Goal: Task Accomplishment & Management: Manage account settings

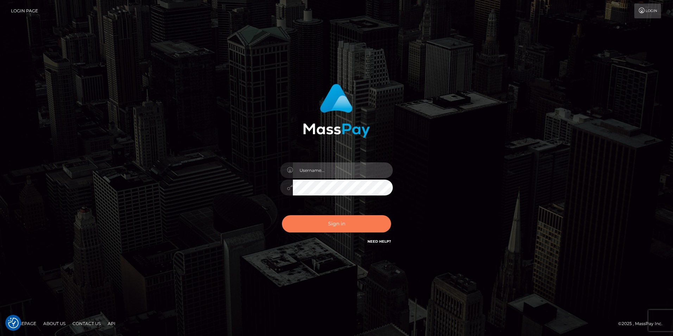
type input "[PERSON_NAME]"
click at [344, 225] on button "Sign in" at bounding box center [336, 223] width 109 height 17
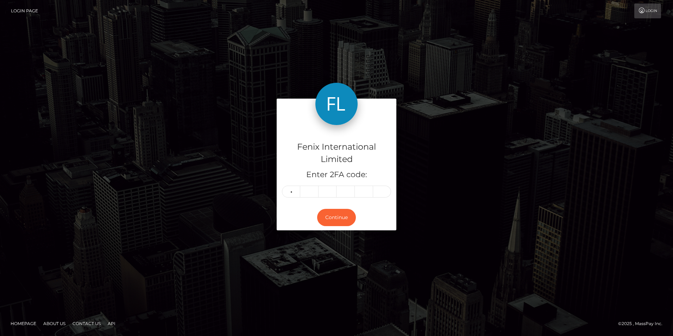
type input "5"
type input "9"
type input "2"
type input "1"
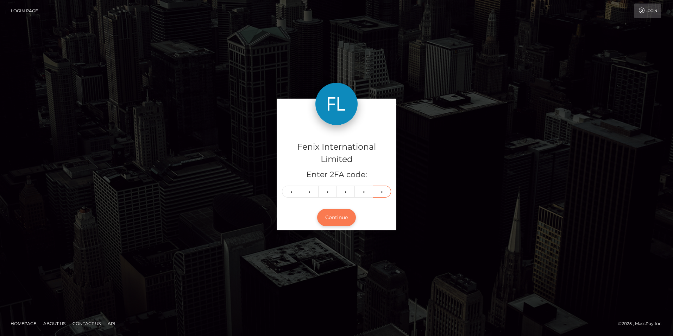
type input "7"
click at [340, 223] on button "Continue" at bounding box center [336, 217] width 39 height 17
